Goal: Entertainment & Leisure: Consume media (video, audio)

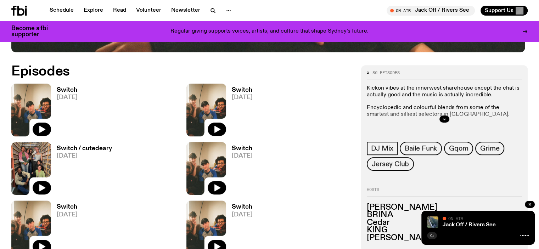
scroll to position [339, 0]
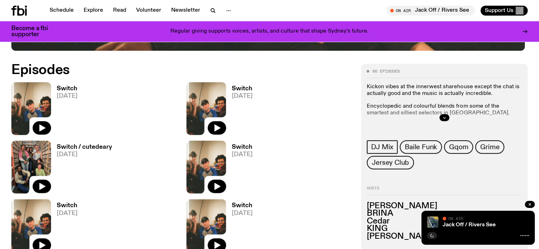
click at [34, 96] on img at bounding box center [31, 108] width 40 height 53
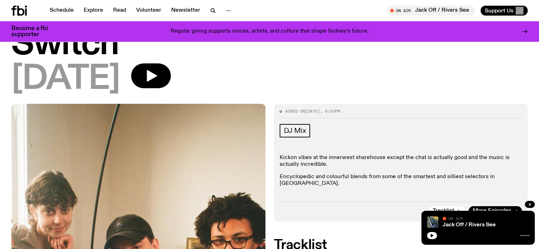
scroll to position [19, 0]
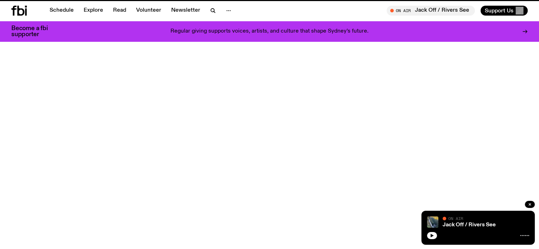
scroll to position [339, 0]
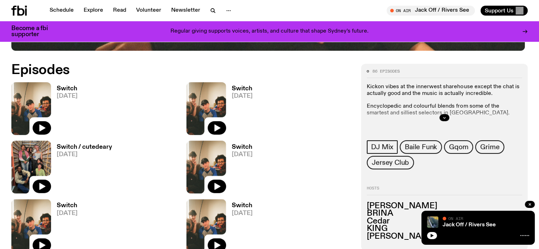
click at [186, 103] on img at bounding box center [206, 108] width 40 height 53
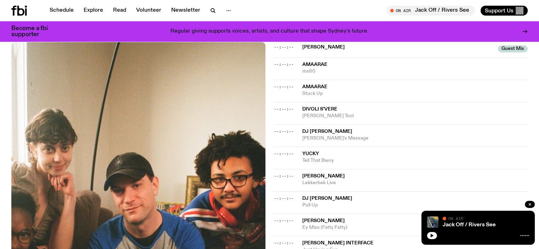
scroll to position [248, 0]
drag, startPoint x: 346, startPoint y: 109, endPoint x: 301, endPoint y: 100, distance: 45.4
click at [301, 124] on div "--:--:-- Divoli S'vere [PERSON_NAME] Tool" at bounding box center [401, 135] width 254 height 22
copy div "Divoli S'vere [PERSON_NAME] Tool"
